Goal: Ask a question

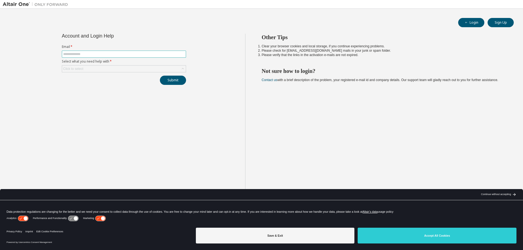
click at [136, 53] on input "text" at bounding box center [123, 54] width 121 height 4
type input "**********"
click at [127, 68] on div "Click to select" at bounding box center [124, 69] width 124 height 7
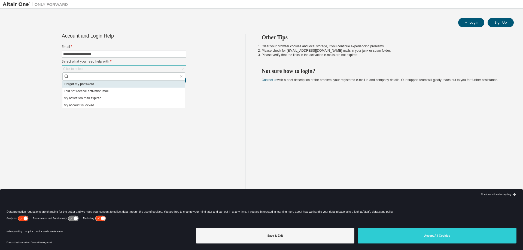
click at [97, 84] on li "I forgot my password" at bounding box center [123, 84] width 123 height 7
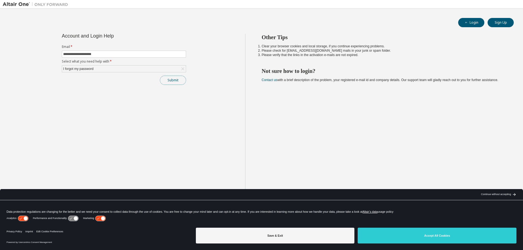
click at [173, 82] on button "Submit" at bounding box center [173, 80] width 26 height 9
click at [175, 82] on button "Submit" at bounding box center [173, 80] width 26 height 9
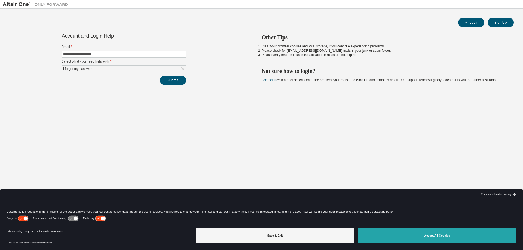
click at [396, 233] on button "Accept All Cookies" at bounding box center [437, 236] width 159 height 16
